Goal: Check status: Check status

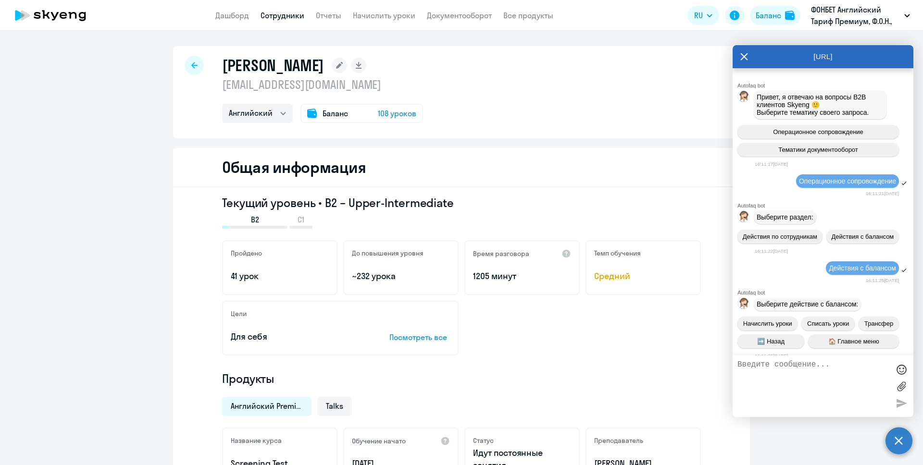
select select "english"
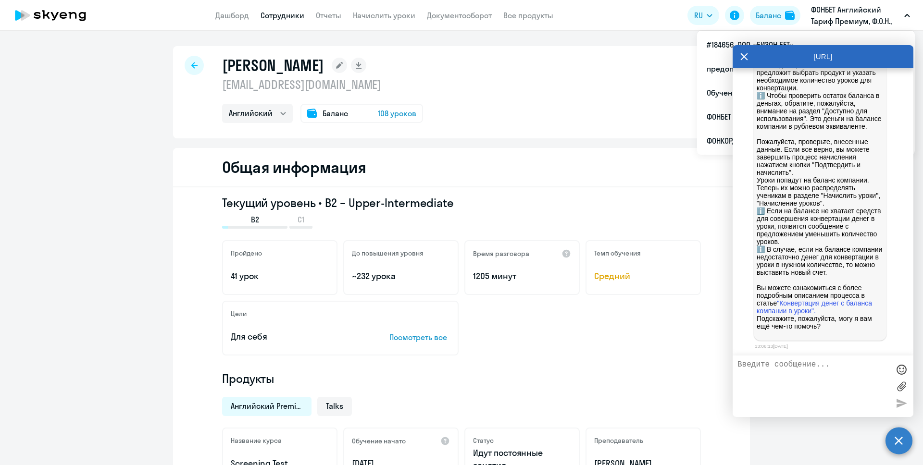
scroll to position [2800, 0]
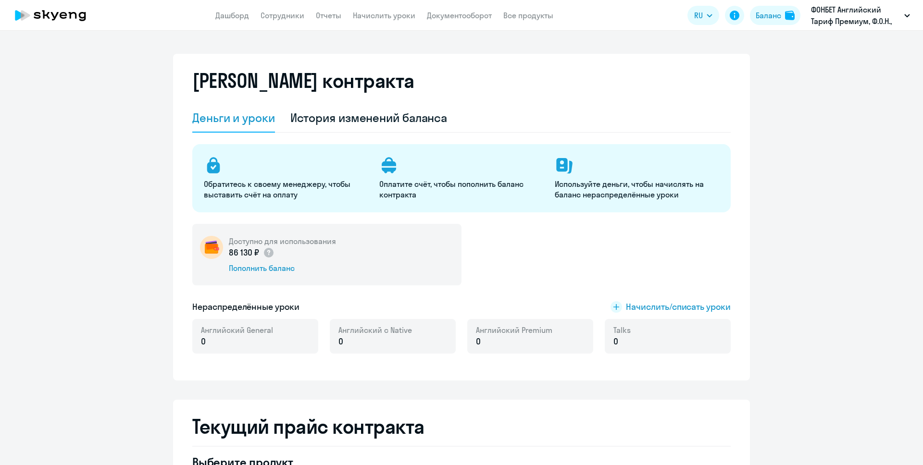
select select "english_adult_not_native_speaker"
